Goal: Transaction & Acquisition: Download file/media

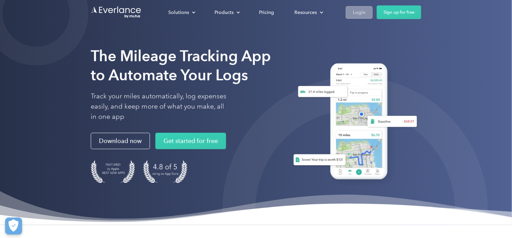
click at [361, 10] on div "Login" at bounding box center [359, 12] width 13 height 9
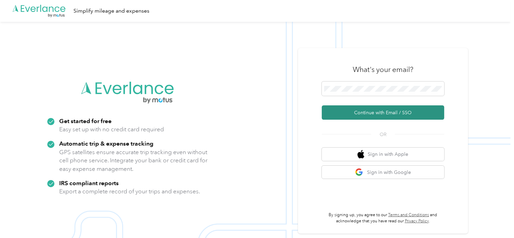
click at [339, 116] on button "Continue with Email / SSO" at bounding box center [383, 112] width 122 height 14
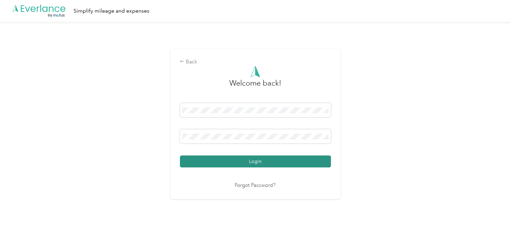
click at [186, 159] on button "Login" at bounding box center [255, 161] width 151 height 12
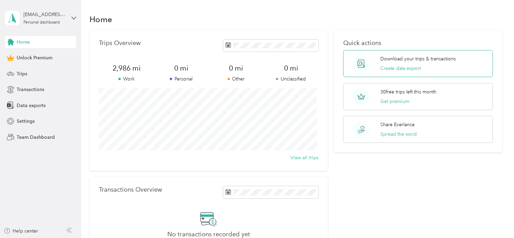
click at [394, 57] on p "Download your trips & transactions" at bounding box center [418, 58] width 76 height 7
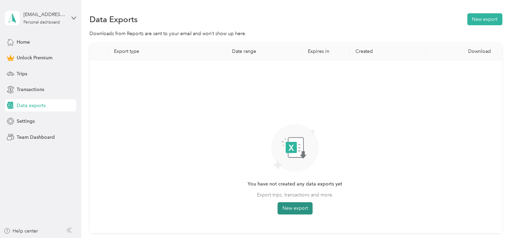
click at [299, 212] on button "New export" at bounding box center [295, 208] width 35 height 12
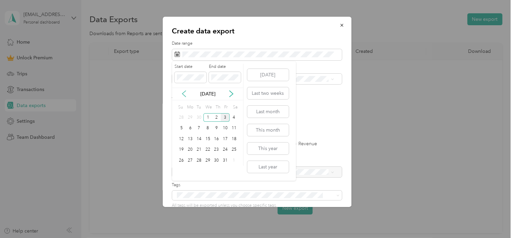
click at [185, 94] on icon at bounding box center [184, 93] width 7 height 7
click at [226, 115] on div "5" at bounding box center [225, 117] width 9 height 9
click at [200, 97] on div "[DATE]" at bounding box center [207, 93] width 71 height 13
click at [230, 96] on icon at bounding box center [231, 94] width 3 height 6
click at [181, 129] on div "5" at bounding box center [181, 128] width 9 height 9
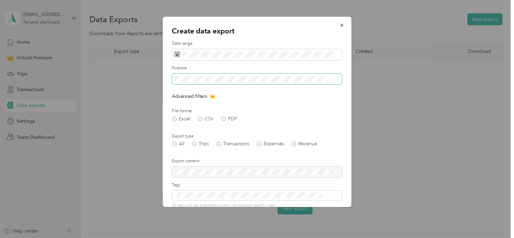
click at [206, 83] on span at bounding box center [257, 78] width 170 height 11
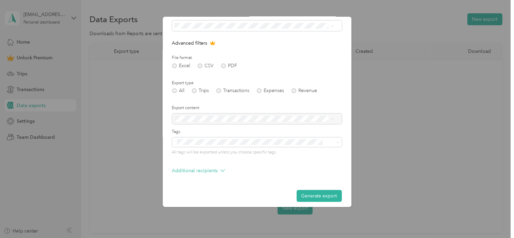
scroll to position [57, 0]
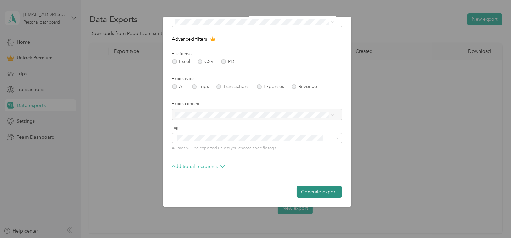
click at [313, 193] on button "Generate export" at bounding box center [319, 191] width 45 height 12
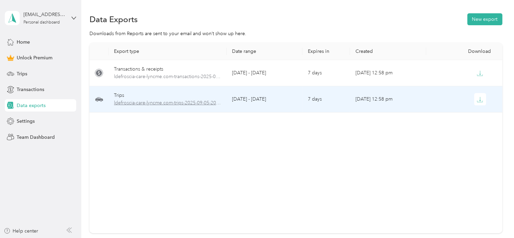
click at [137, 100] on span "ldefroscia-care-lyncme.com-trips-2025-09-05-2025-10-05.xlsx" at bounding box center [167, 102] width 107 height 7
click at [477, 99] on icon "button" at bounding box center [480, 99] width 6 height 6
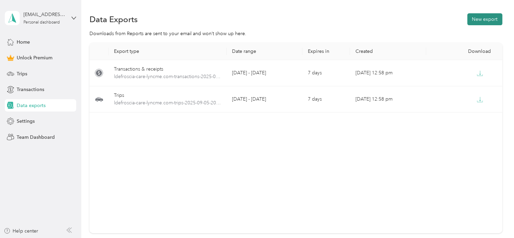
click at [478, 21] on button "New export" at bounding box center [485, 19] width 35 height 12
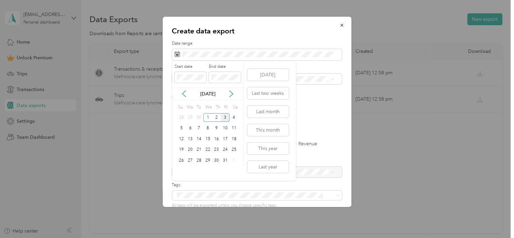
click at [234, 68] on label "End date" at bounding box center [225, 67] width 32 height 6
click at [188, 96] on div "[DATE]" at bounding box center [207, 93] width 71 height 7
click at [181, 91] on icon at bounding box center [184, 93] width 7 height 7
click at [224, 114] on div "5" at bounding box center [225, 117] width 9 height 9
click at [240, 71] on div "End date" at bounding box center [225, 73] width 32 height 19
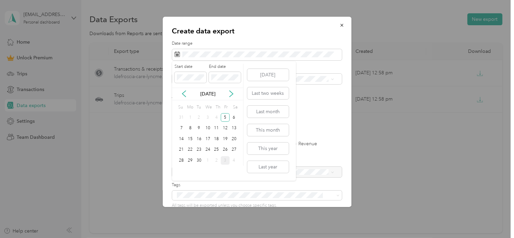
click at [241, 67] on label "End date" at bounding box center [225, 67] width 32 height 6
click at [233, 93] on icon at bounding box center [231, 94] width 3 height 6
click at [183, 127] on div "5" at bounding box center [181, 128] width 9 height 9
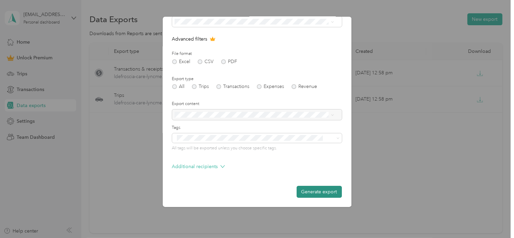
click at [310, 185] on button "Generate export" at bounding box center [319, 191] width 45 height 12
click at [308, 190] on div "Generate export" at bounding box center [257, 191] width 170 height 12
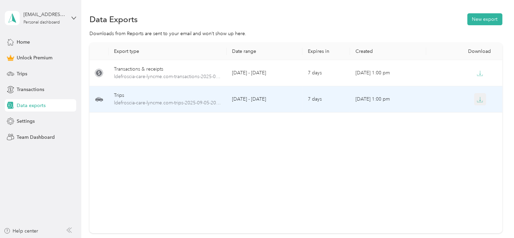
click at [479, 98] on icon "button" at bounding box center [480, 99] width 6 height 6
